Goal: Task Accomplishment & Management: Use online tool/utility

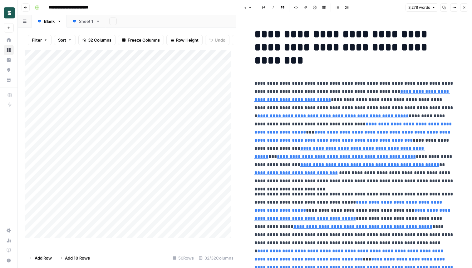
type input "https://www.skuad.io/employer-of-record/cameroon"
click at [461, 7] on button "Close" at bounding box center [464, 7] width 8 height 8
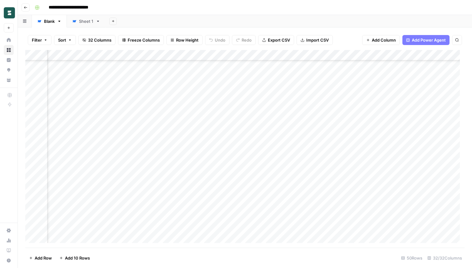
scroll to position [359, 1578]
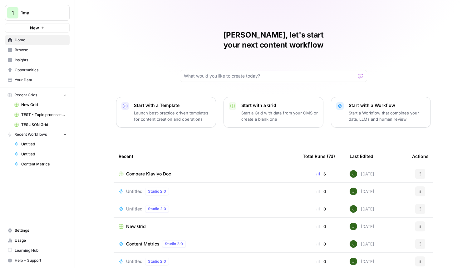
click at [133, 188] on span "Untitled" at bounding box center [134, 191] width 17 height 6
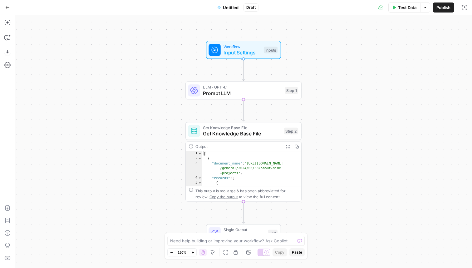
click at [75, 30] on div "Workflow Input Settings Inputs LLM · GPT-4.1 Prompt LLM Step 1 Get Knowledge Ba…" at bounding box center [243, 141] width 457 height 253
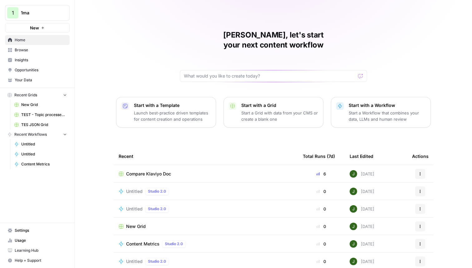
click at [128, 205] on span "Untitled" at bounding box center [134, 208] width 17 height 6
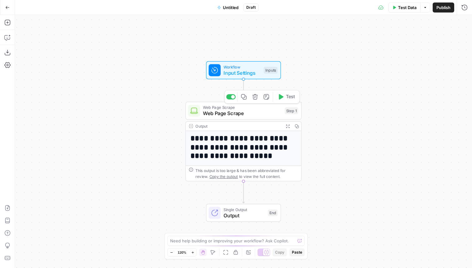
click at [254, 97] on icon "button" at bounding box center [254, 96] width 5 height 5
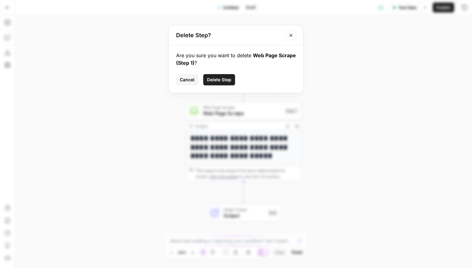
click at [223, 76] on span "Delete Step" at bounding box center [219, 79] width 24 height 6
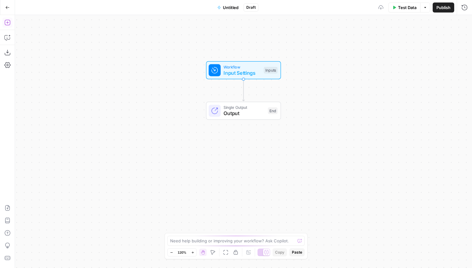
click at [4, 22] on icon "button" at bounding box center [7, 22] width 6 height 6
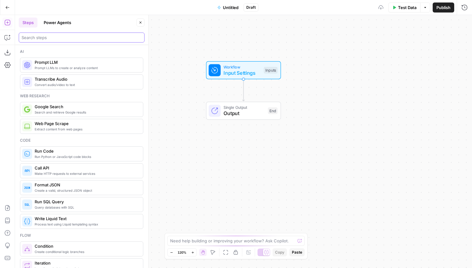
click at [46, 36] on input "search" at bounding box center [82, 37] width 120 height 6
click at [111, 35] on input "search" at bounding box center [82, 37] width 120 height 6
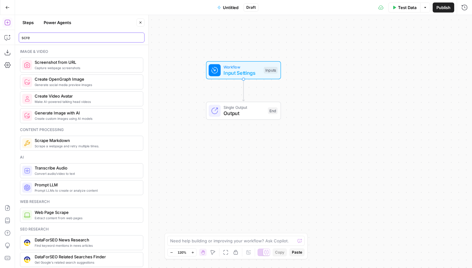
type input "scre"
click at [91, 60] on span "Screenshot from URL" at bounding box center [86, 62] width 103 height 6
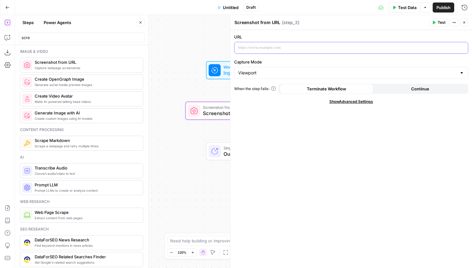
click at [272, 50] on p at bounding box center [351, 48] width 226 height 6
click at [434, 23] on icon "button" at bounding box center [434, 22] width 3 height 3
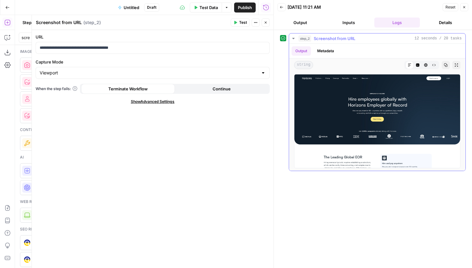
click at [336, 37] on span "Screenshot from URL" at bounding box center [335, 38] width 42 height 6
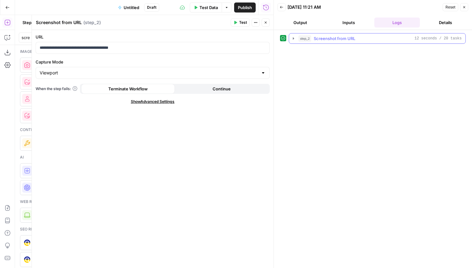
click at [336, 37] on span "Screenshot from URL" at bounding box center [335, 38] width 42 height 6
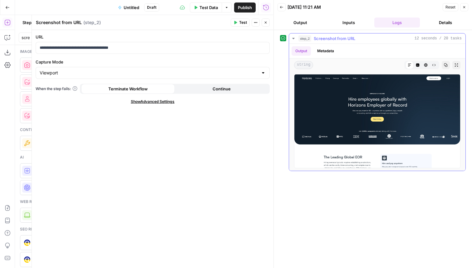
click at [336, 37] on span "Screenshot from URL" at bounding box center [335, 38] width 42 height 6
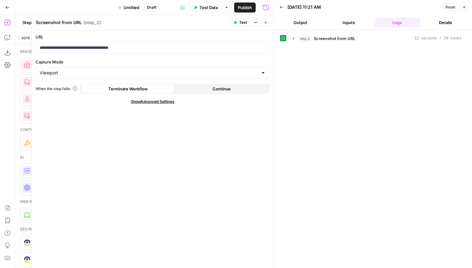
click at [262, 23] on button "Close" at bounding box center [266, 22] width 8 height 8
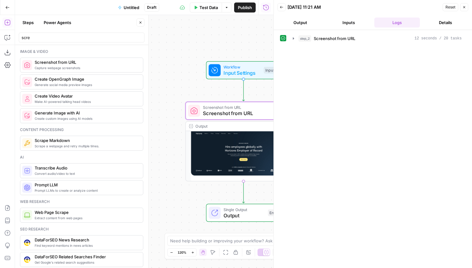
click at [77, 65] on span "Screenshot from URL" at bounding box center [86, 62] width 103 height 6
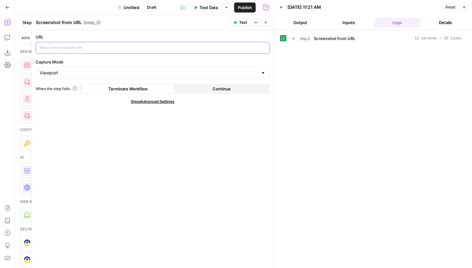
click at [193, 45] on p at bounding box center [153, 48] width 226 height 6
click at [241, 23] on span "Test" at bounding box center [243, 23] width 8 height 6
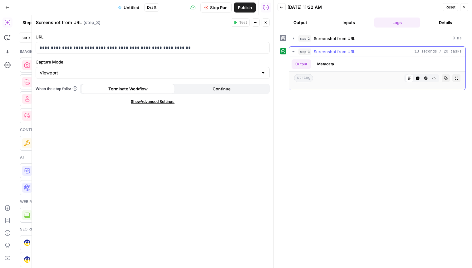
click at [322, 56] on button "step_3 Screenshot from URL 13 seconds / 20 tasks" at bounding box center [377, 52] width 176 height 10
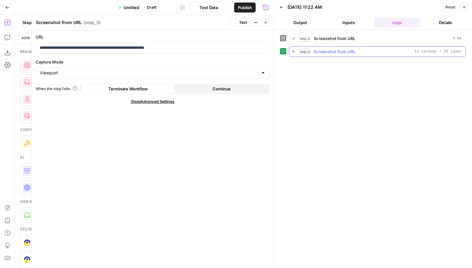
click at [322, 52] on span "Screenshot from URL" at bounding box center [335, 51] width 42 height 6
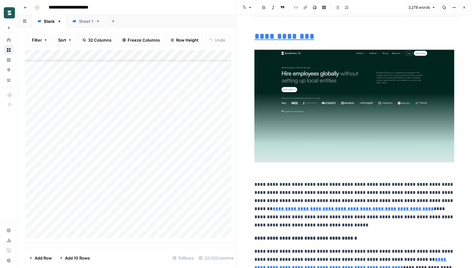
scroll to position [968, 0]
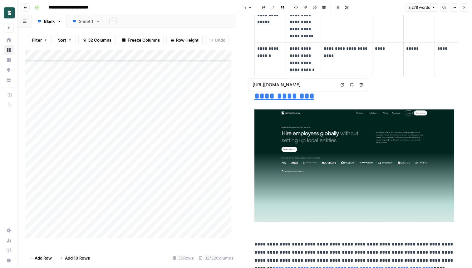
click at [343, 84] on icon at bounding box center [342, 84] width 3 height 3
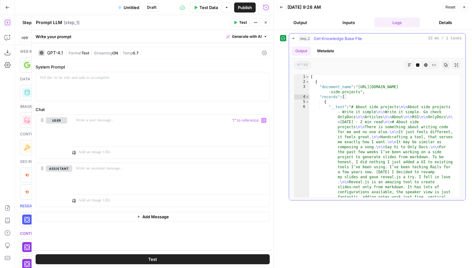
click at [382, 141] on div "[ { "document_name" : "https://1ma.dev/general/2024/03/03/about -side-projects"…" at bounding box center [382, 252] width 146 height 357
type textarea "**********"
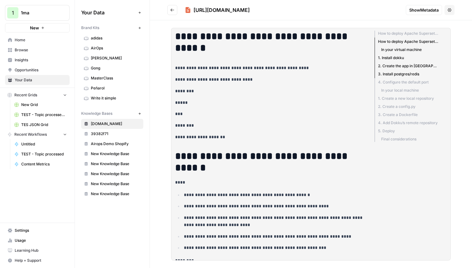
scroll to position [197, 0]
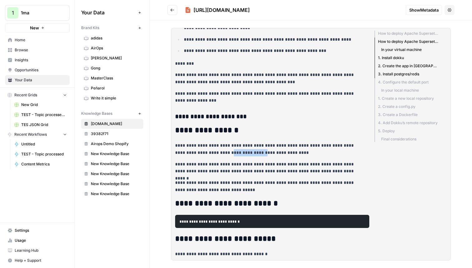
click at [225, 114] on h3 "**********" at bounding box center [270, 116] width 190 height 7
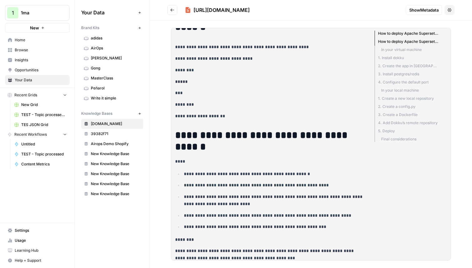
scroll to position [0, 0]
